Goal: Transaction & Acquisition: Book appointment/travel/reservation

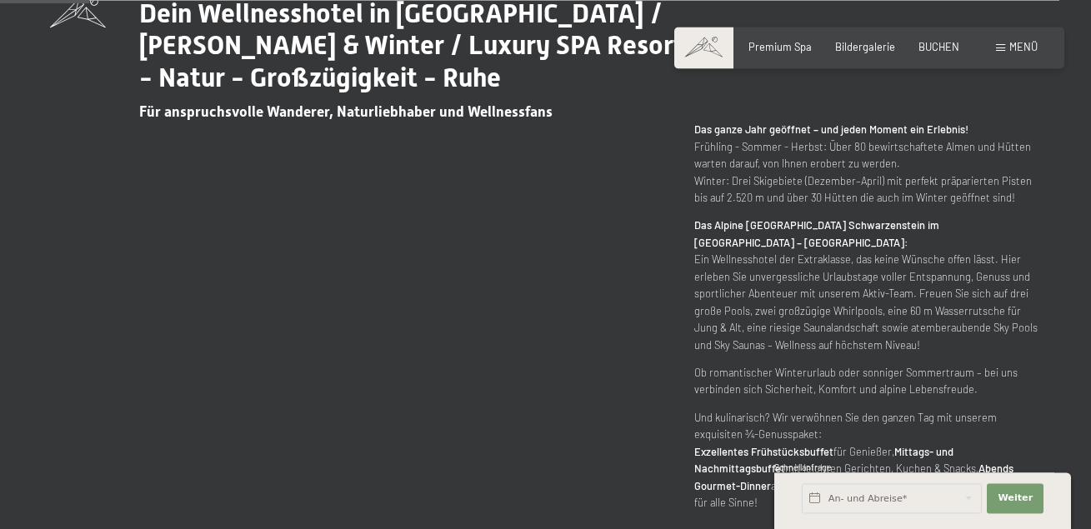
scroll to position [595, 0]
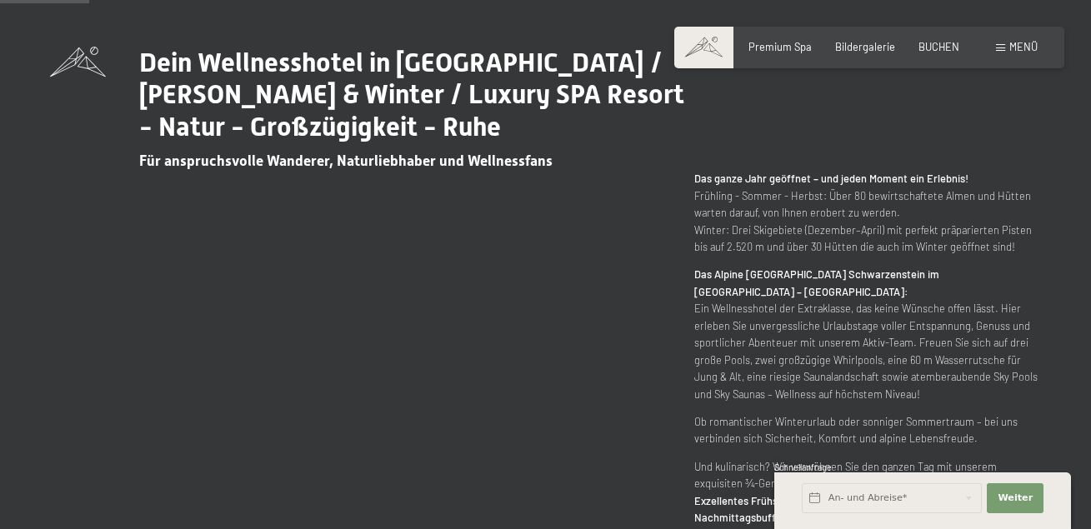
click at [1027, 41] on span "Menü" at bounding box center [1023, 46] width 28 height 13
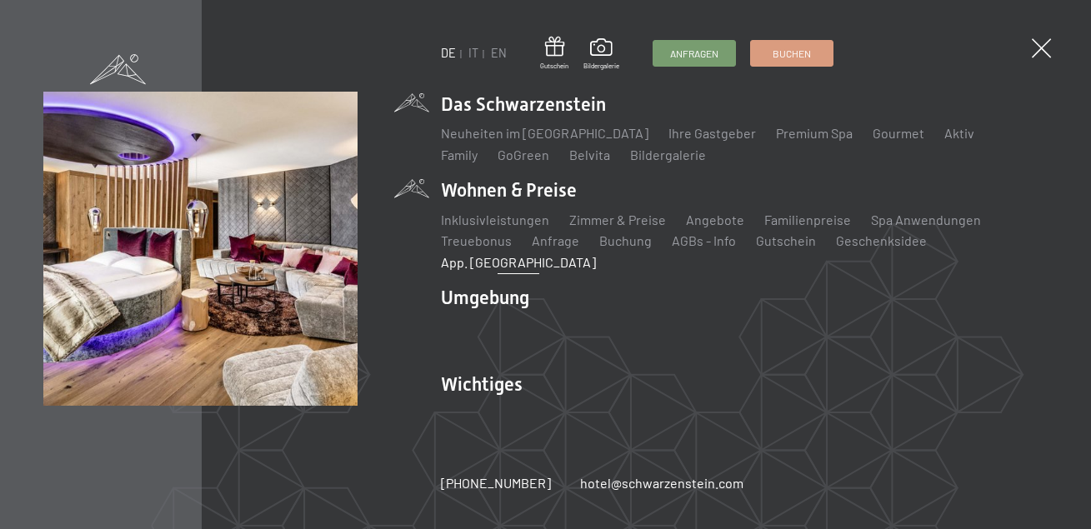
click at [596, 254] on link "App. [GEOGRAPHIC_DATA]" at bounding box center [518, 262] width 155 height 16
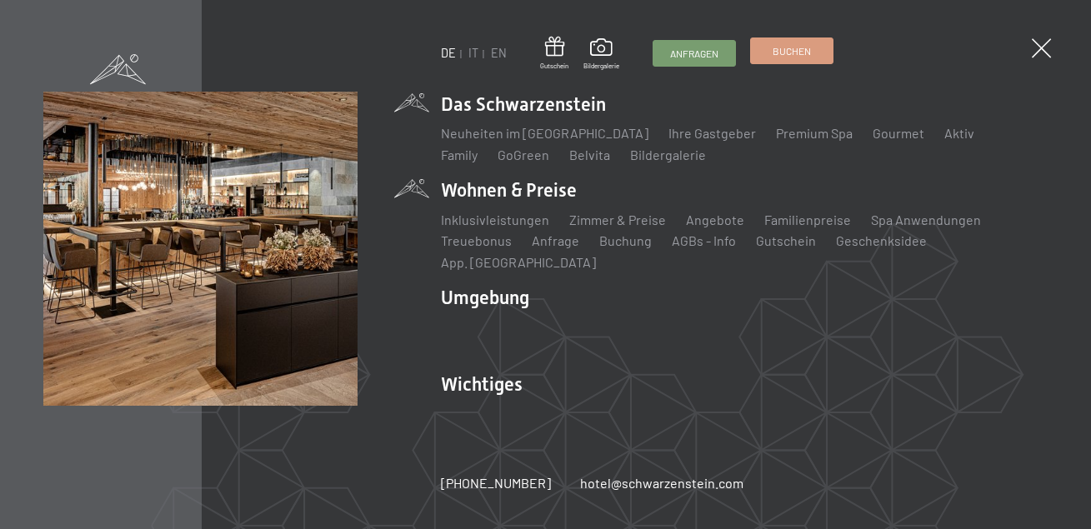
click at [788, 52] on span "Buchen" at bounding box center [791, 51] width 38 height 14
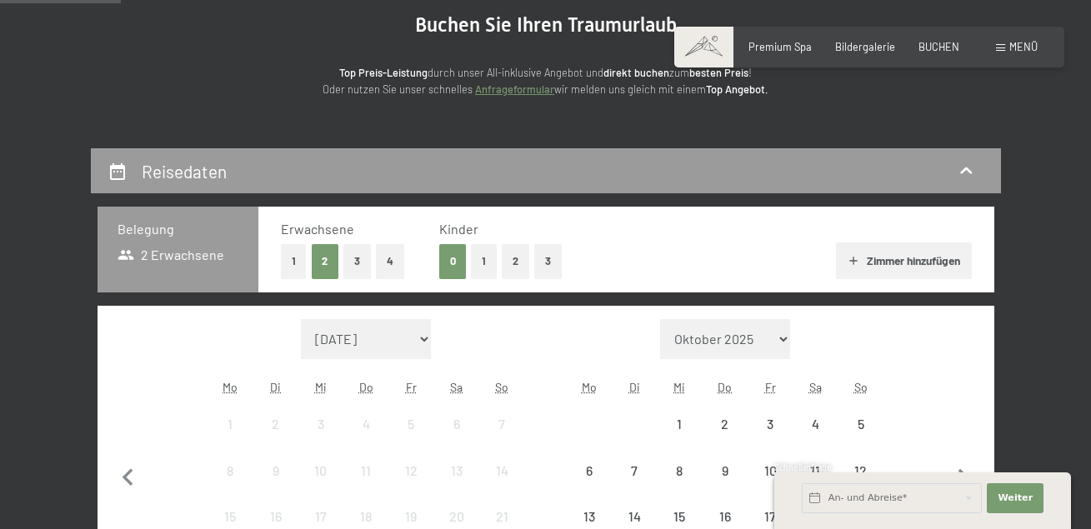
scroll to position [170, 0]
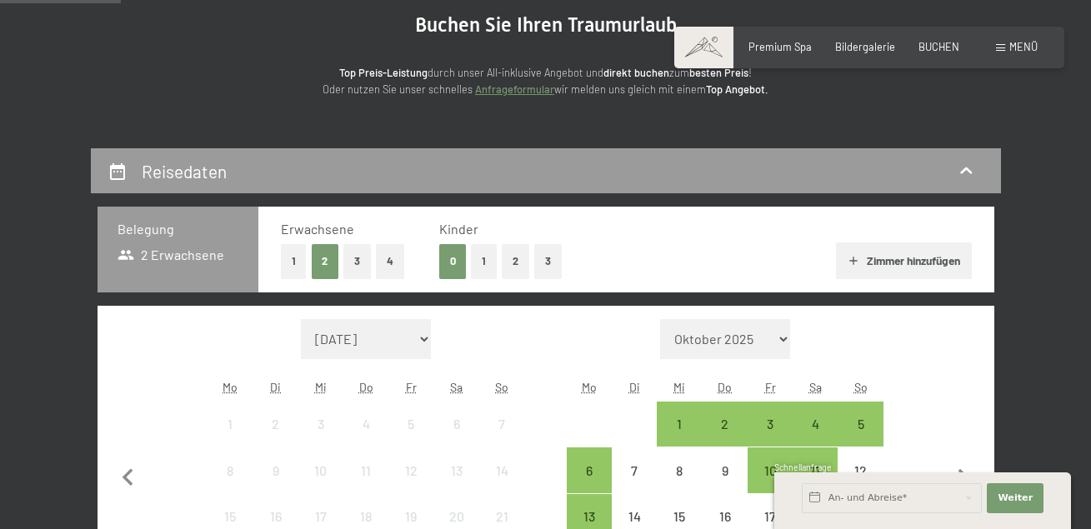
click at [475, 258] on button "1" at bounding box center [484, 261] width 26 height 34
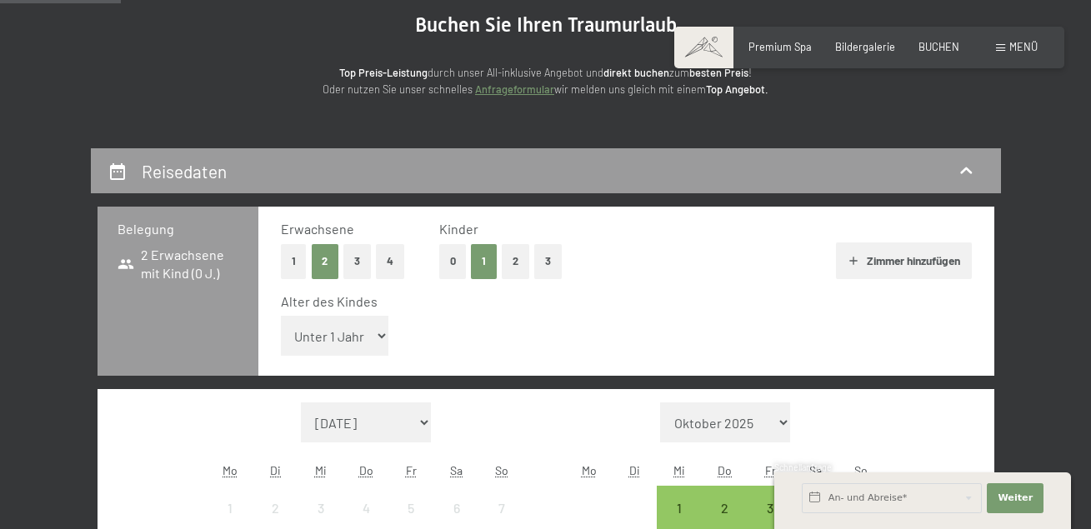
select select "6"
click option "6 Jahre" at bounding box center [0, 0] width 0 height 0
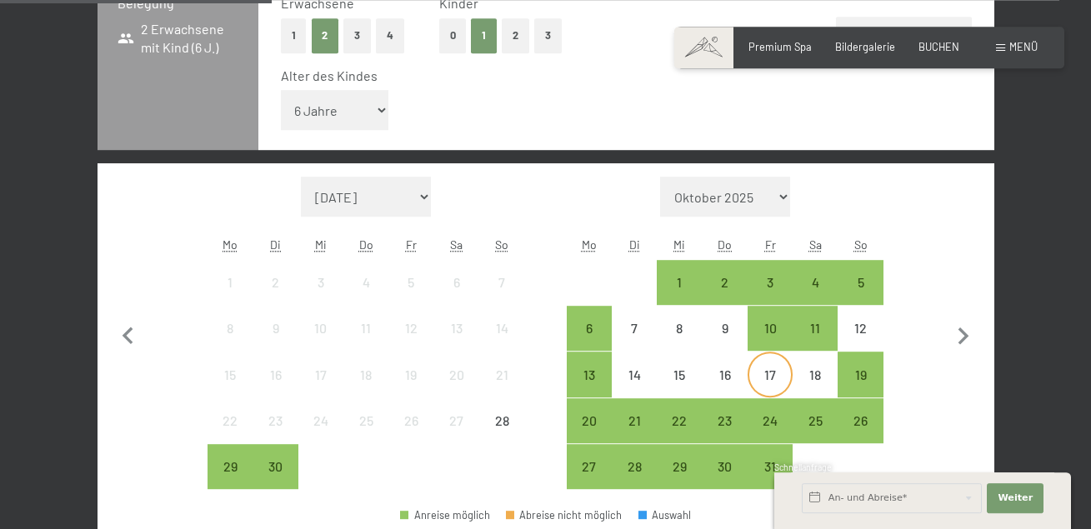
scroll to position [425, 0]
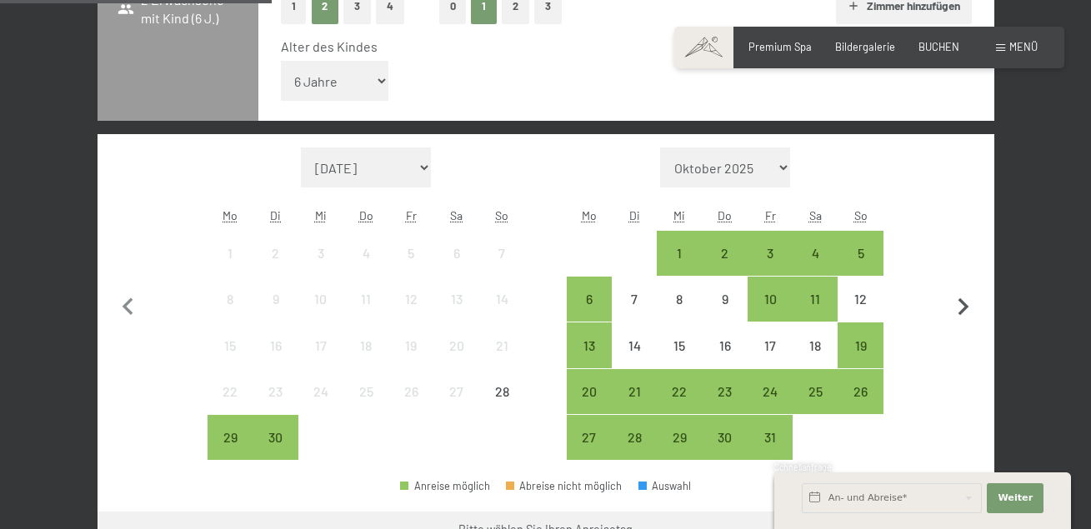
click at [959, 309] on icon "button" at bounding box center [963, 307] width 35 height 35
select select "[DATE]"
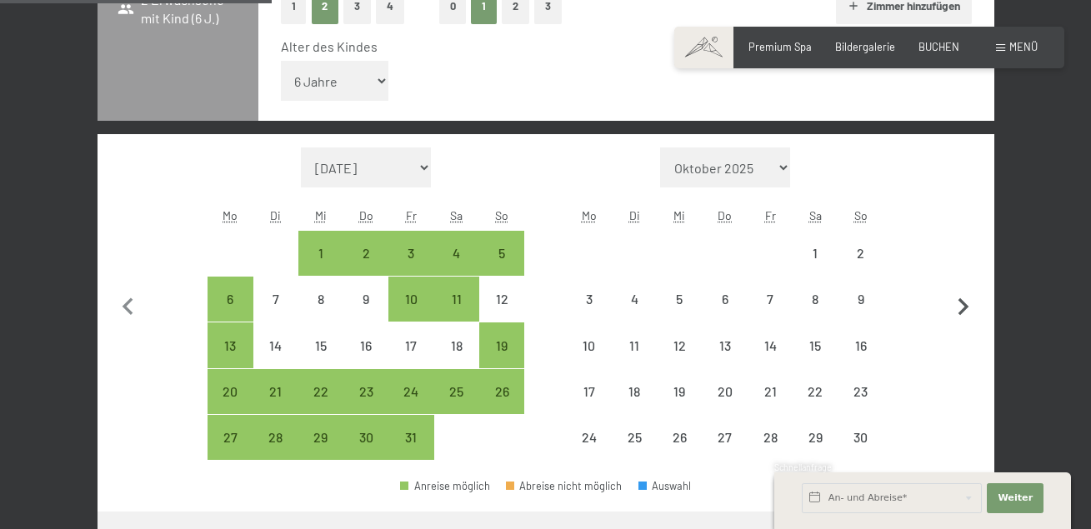
select select "[DATE]"
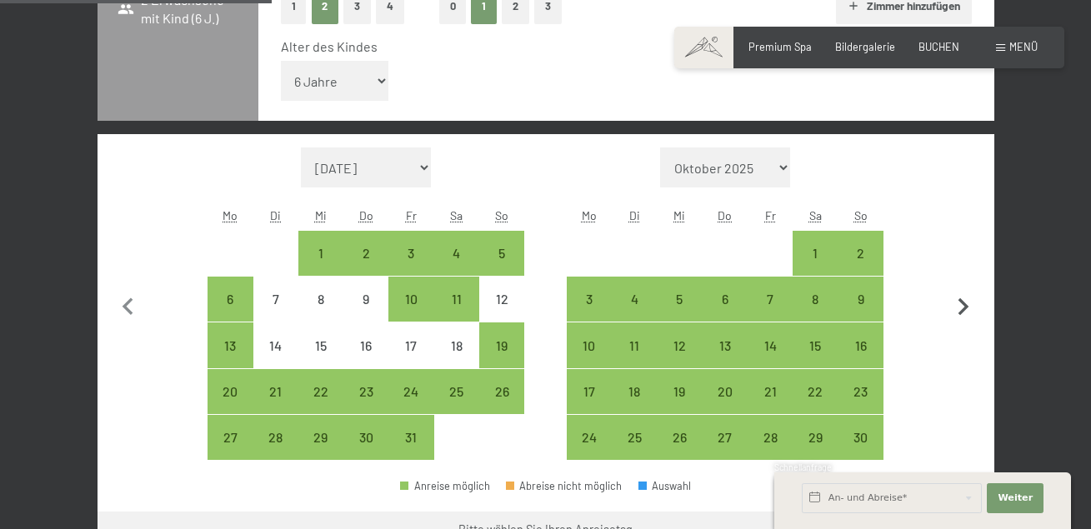
click at [958, 308] on icon "button" at bounding box center [963, 307] width 35 height 35
select select "[DATE]"
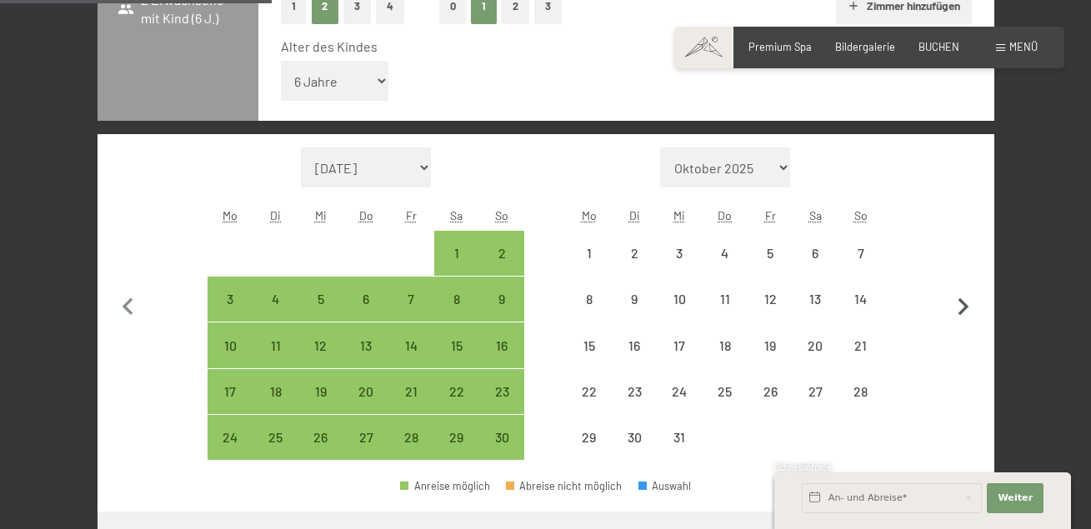
select select "[DATE]"
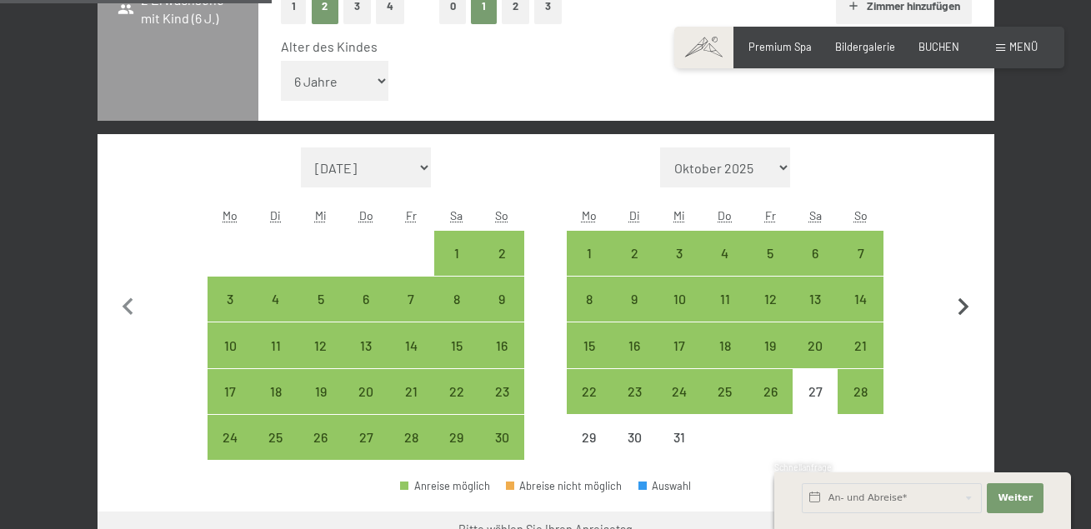
click at [958, 308] on icon "button" at bounding box center [963, 307] width 35 height 35
select select "[DATE]"
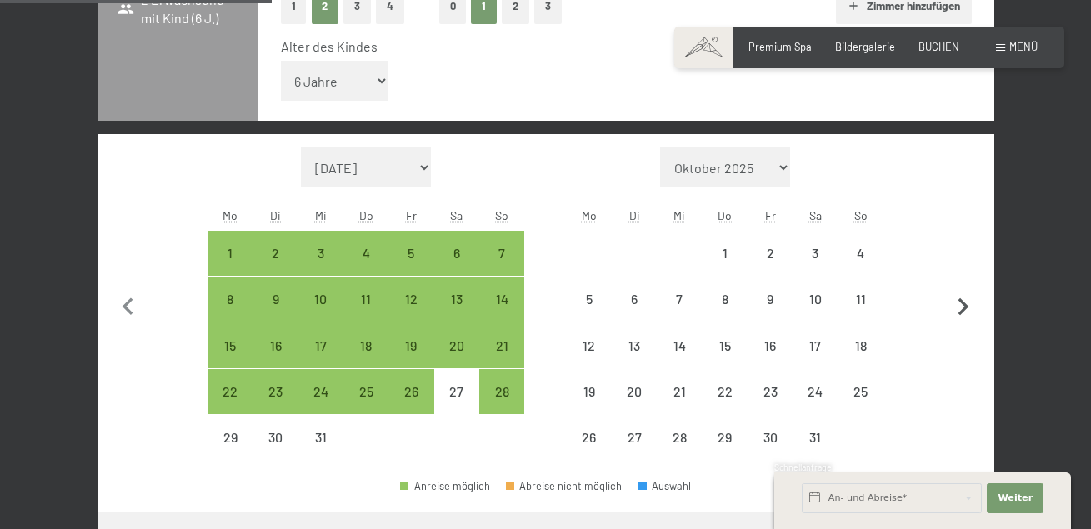
select select "[DATE]"
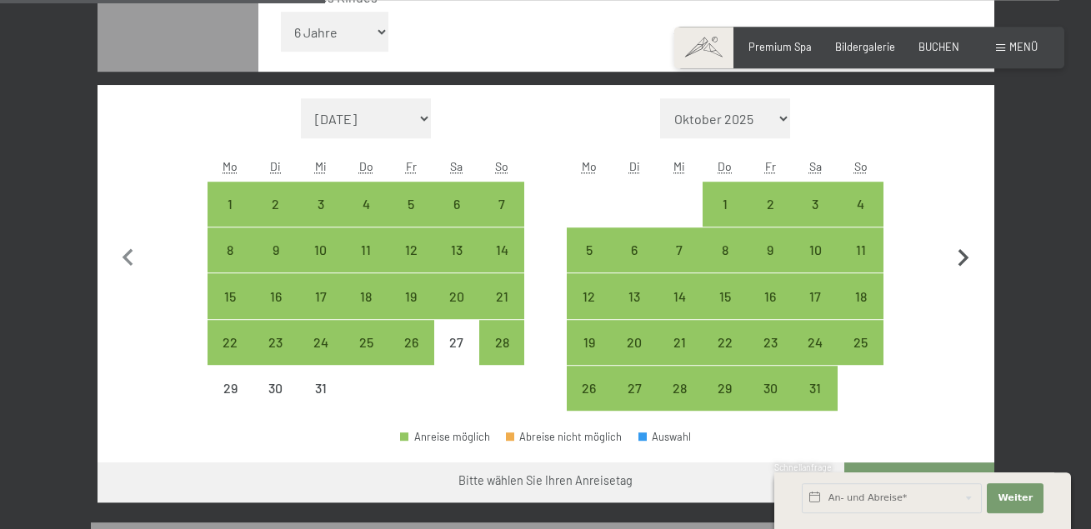
scroll to position [510, 0]
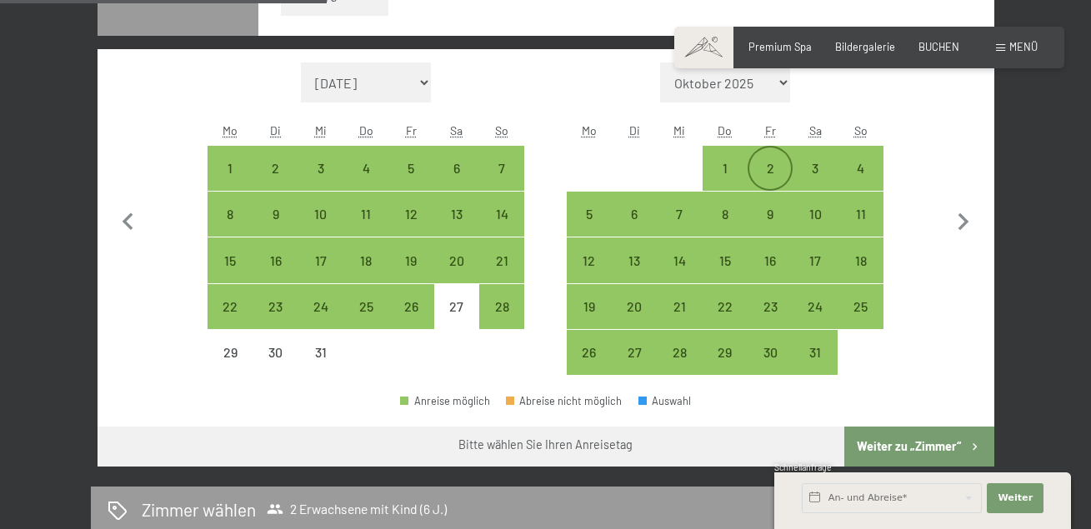
click at [773, 155] on div "2" at bounding box center [770, 168] width 42 height 42
select select "[DATE]"
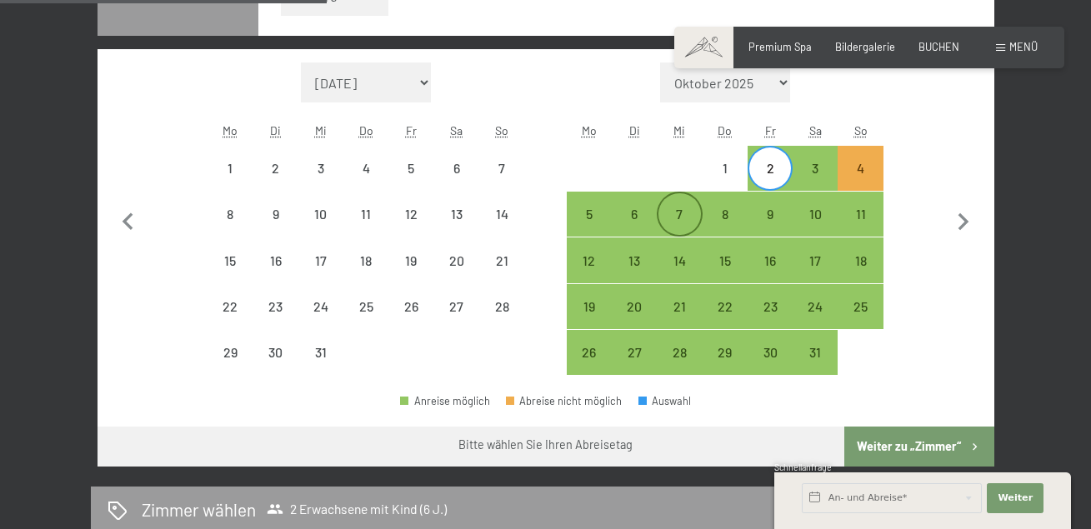
click at [677, 212] on div "7" at bounding box center [679, 228] width 42 height 42
select select "[DATE]"
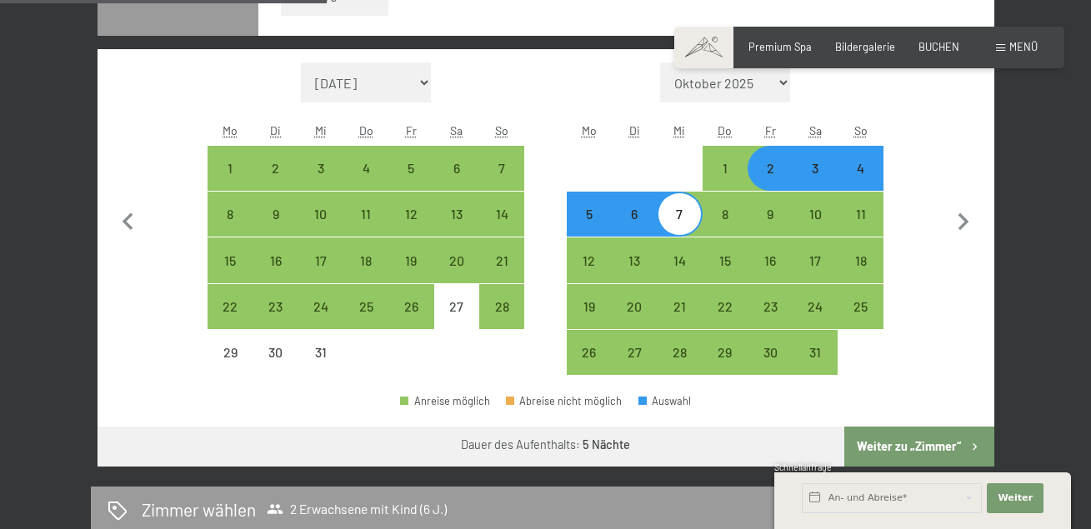
click at [902, 446] on button "Weiter zu „Zimmer“" at bounding box center [918, 447] width 149 height 40
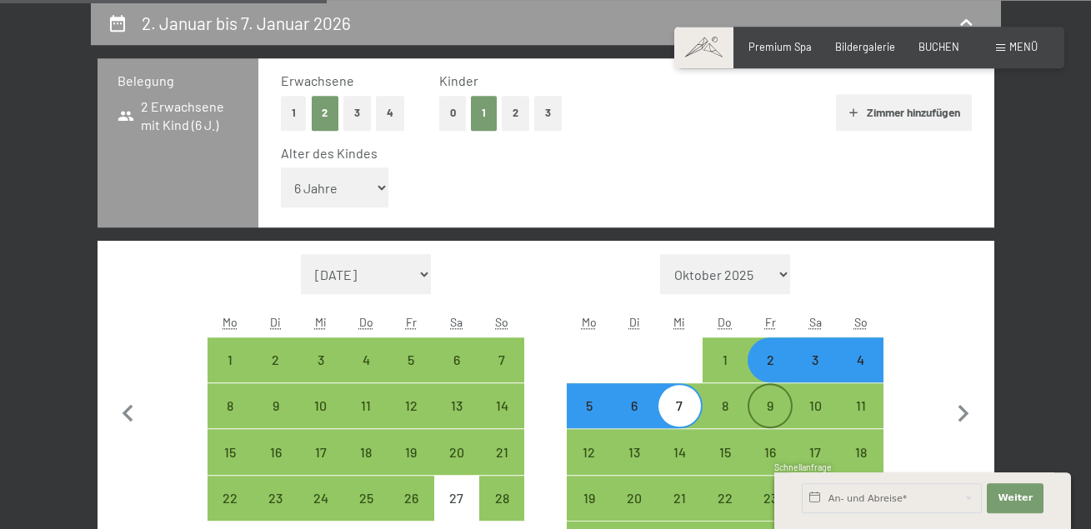
select select "[DATE]"
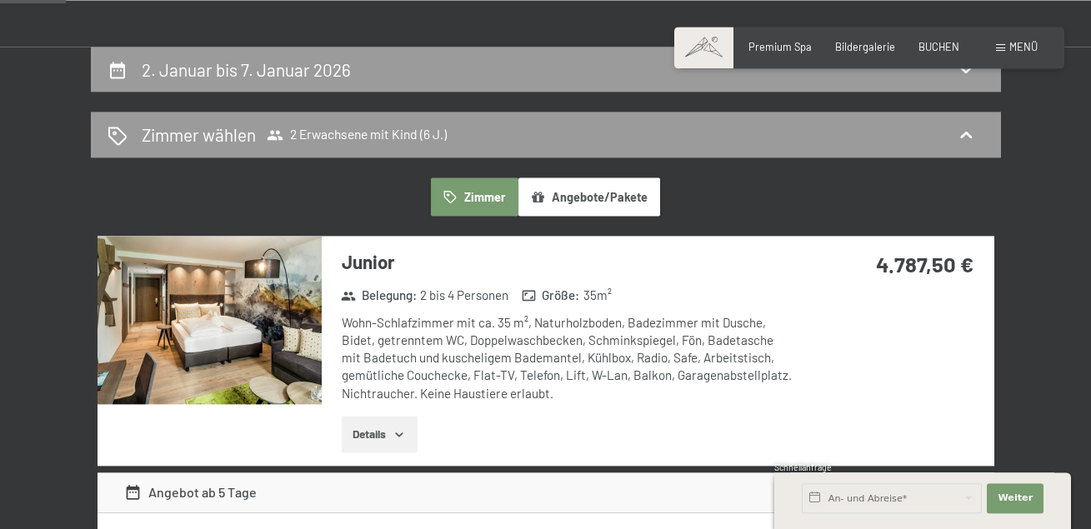
scroll to position [233, 0]
